Goal: Navigation & Orientation: Find specific page/section

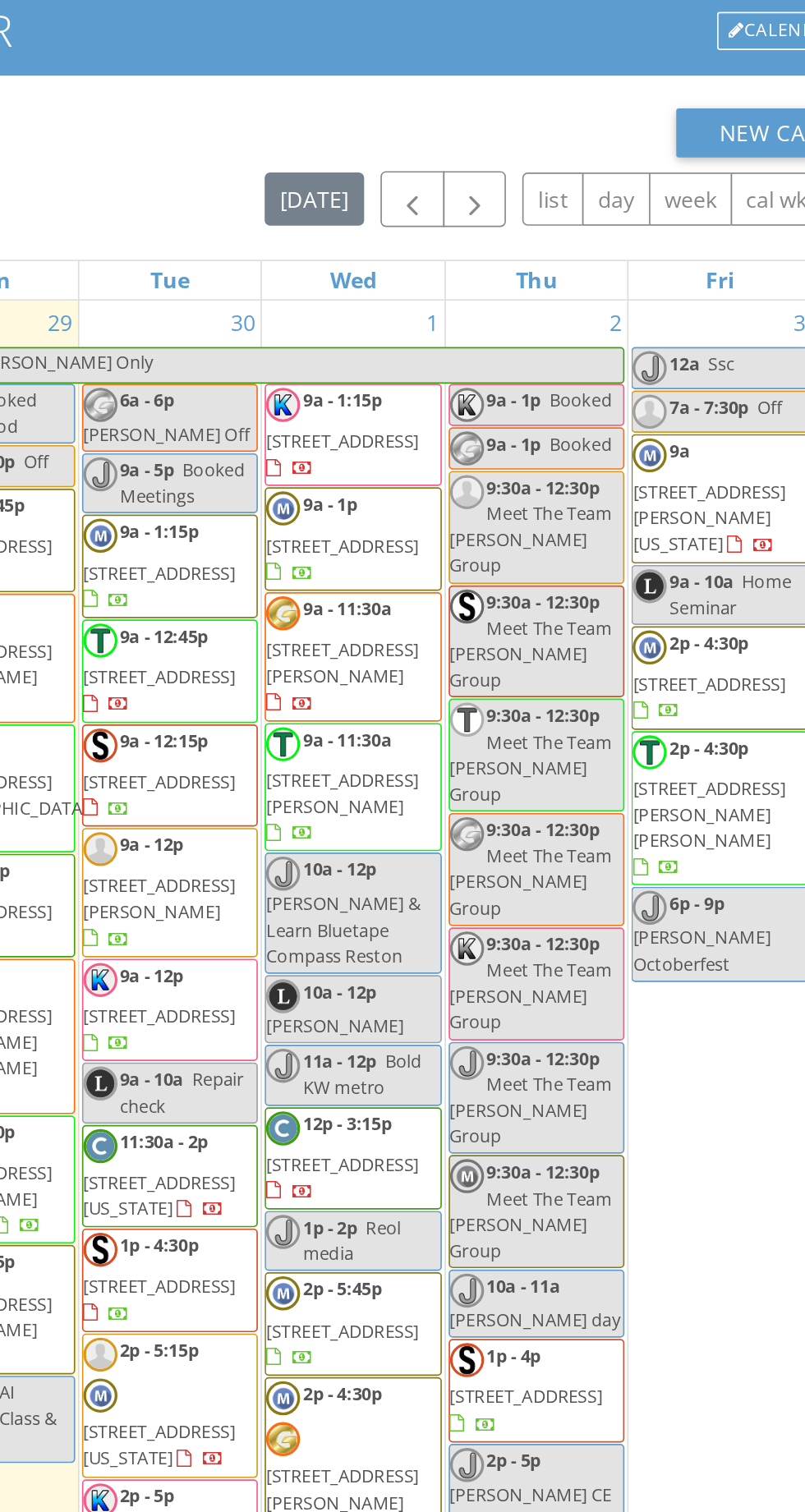
scroll to position [29, 0]
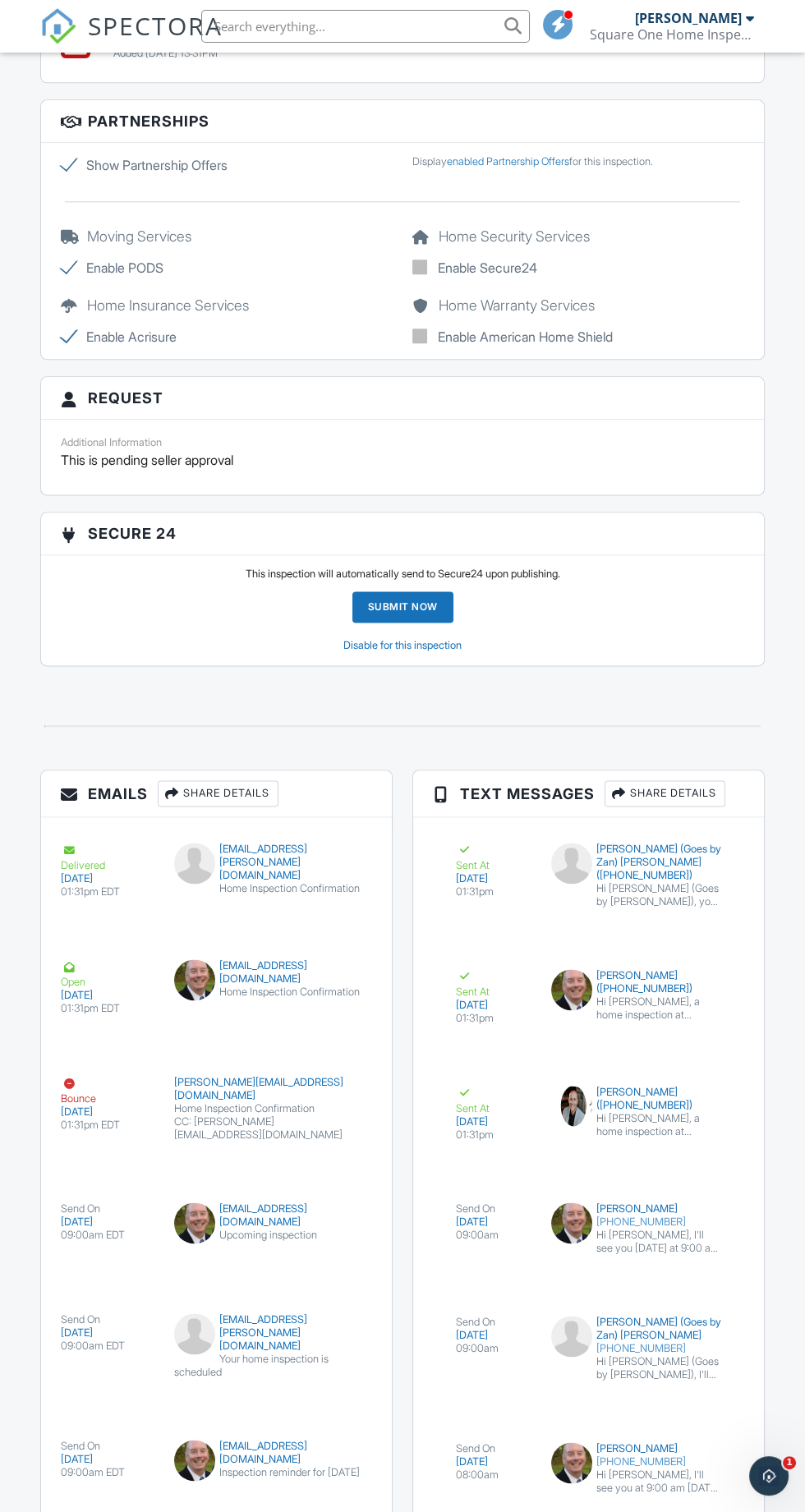
scroll to position [2918, 0]
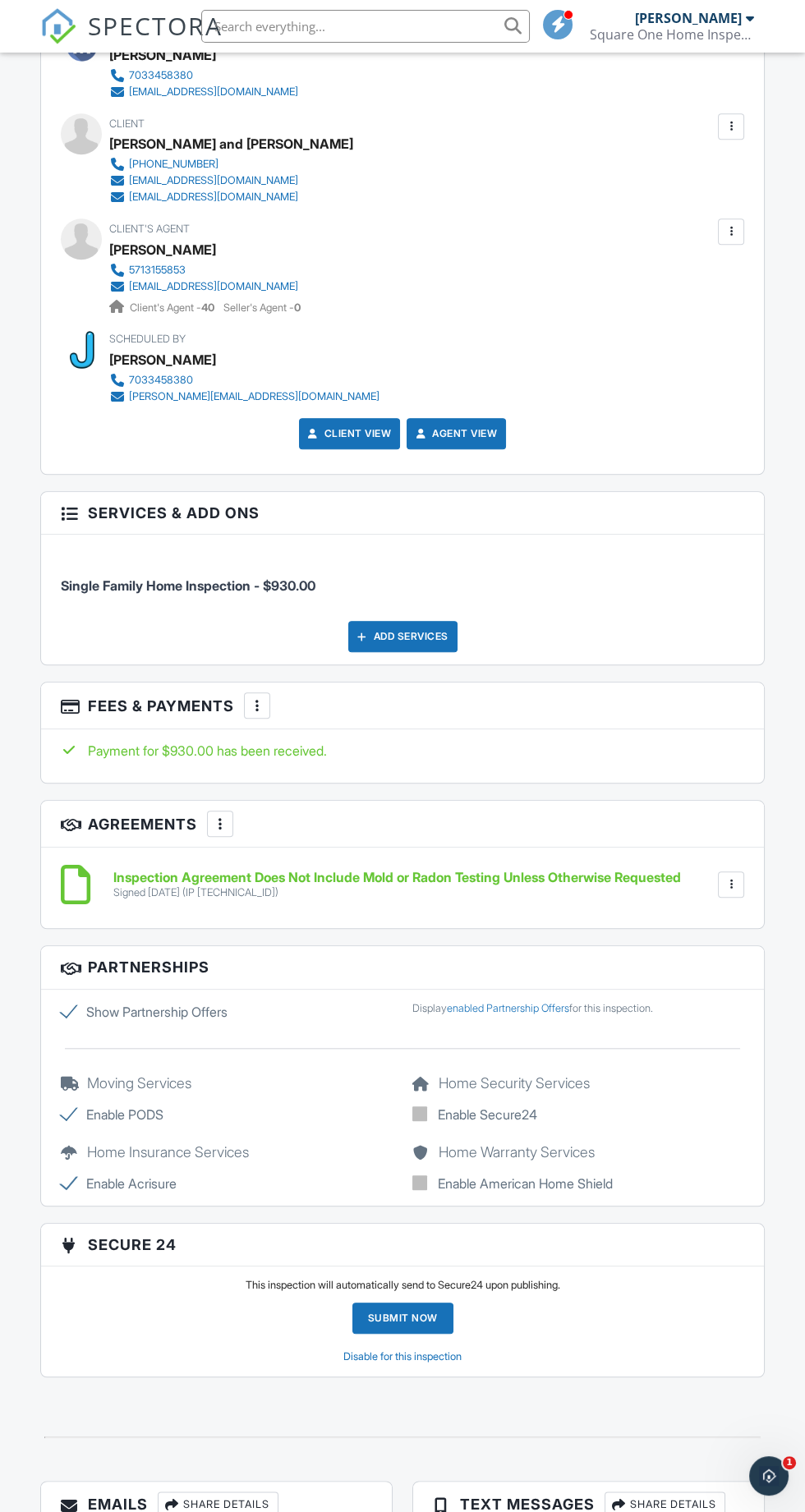
scroll to position [1916, 0]
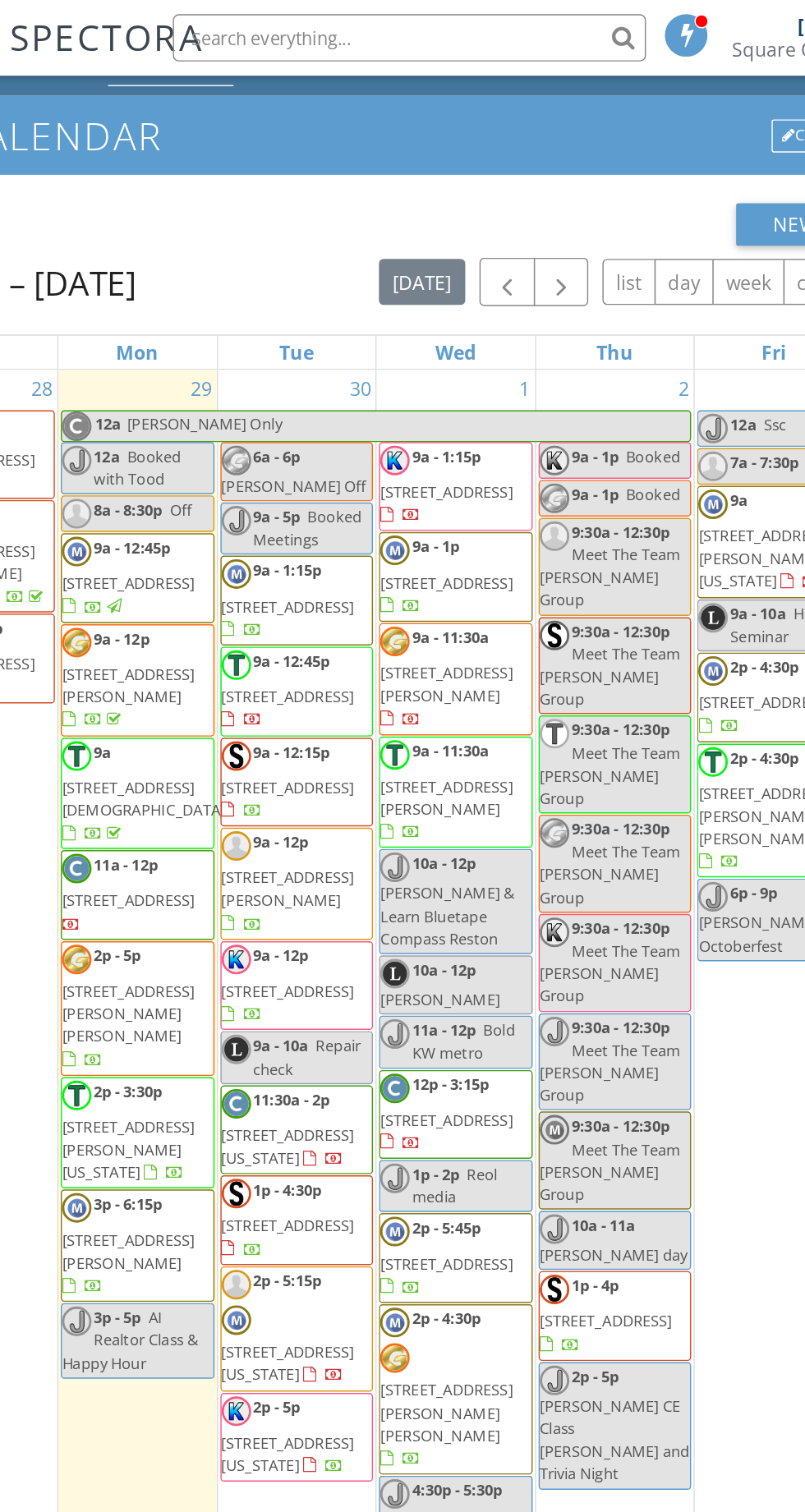
scroll to position [29, 0]
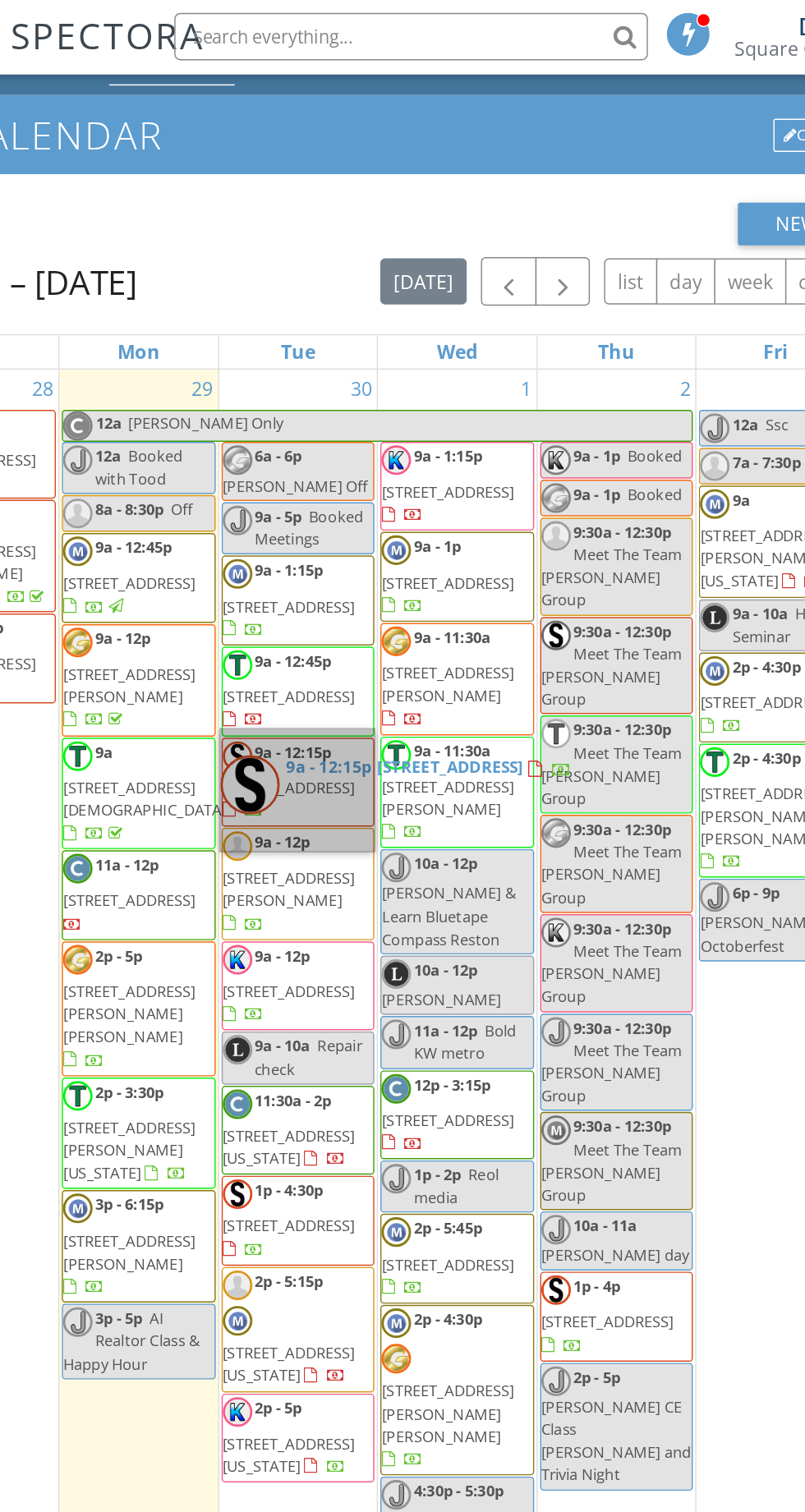
click at [548, 972] on div "2 9a - 1p Booked 9a - 1p Booked 9:30a - 12:30p Meet The Team Davenport Group 9:…" at bounding box center [508, 677] width 110 height 840
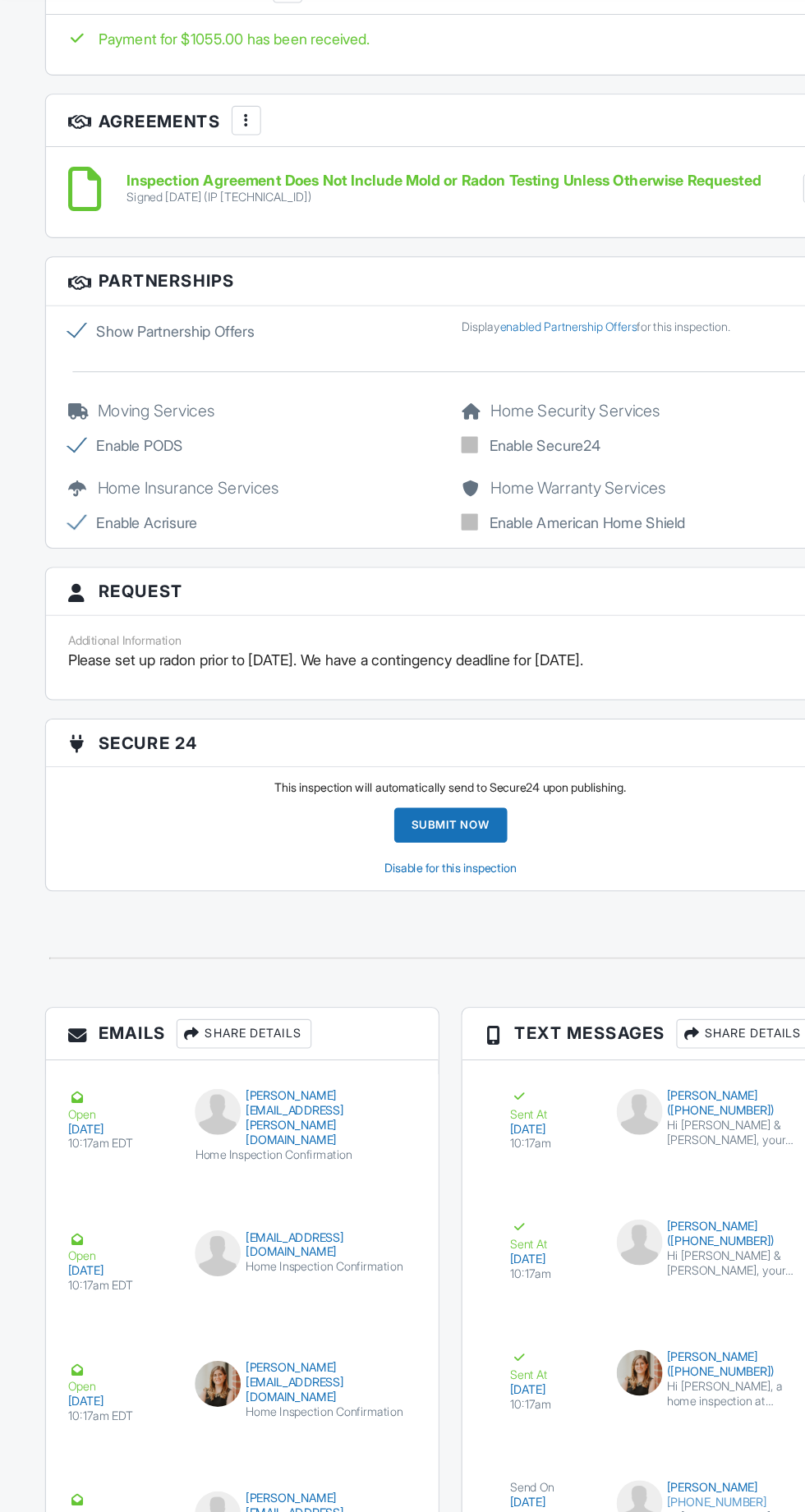
scroll to position [2680, 0]
